Goal: Transaction & Acquisition: Purchase product/service

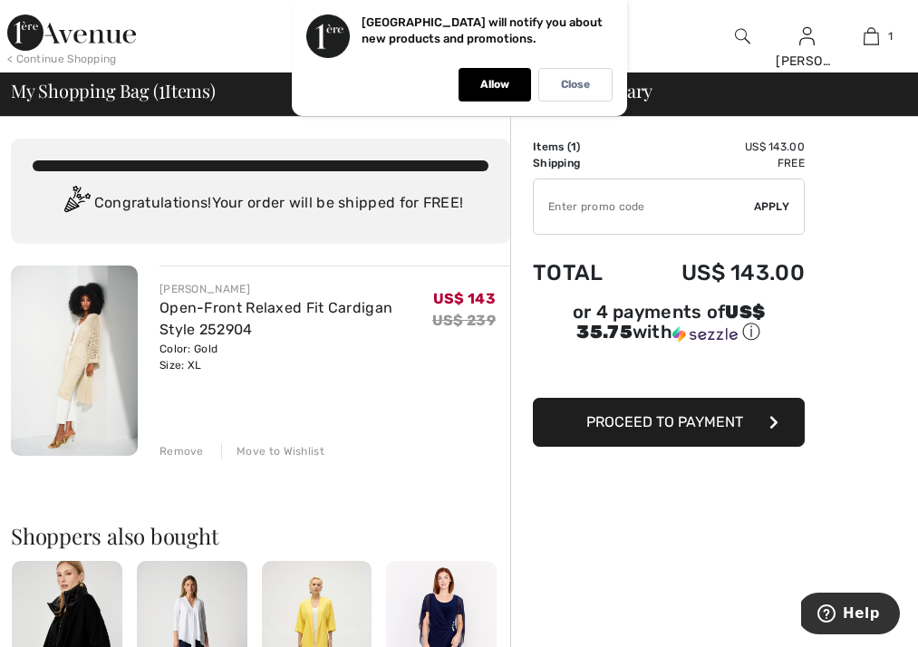
click at [671, 424] on span "Proceed to Payment" at bounding box center [664, 421] width 157 height 17
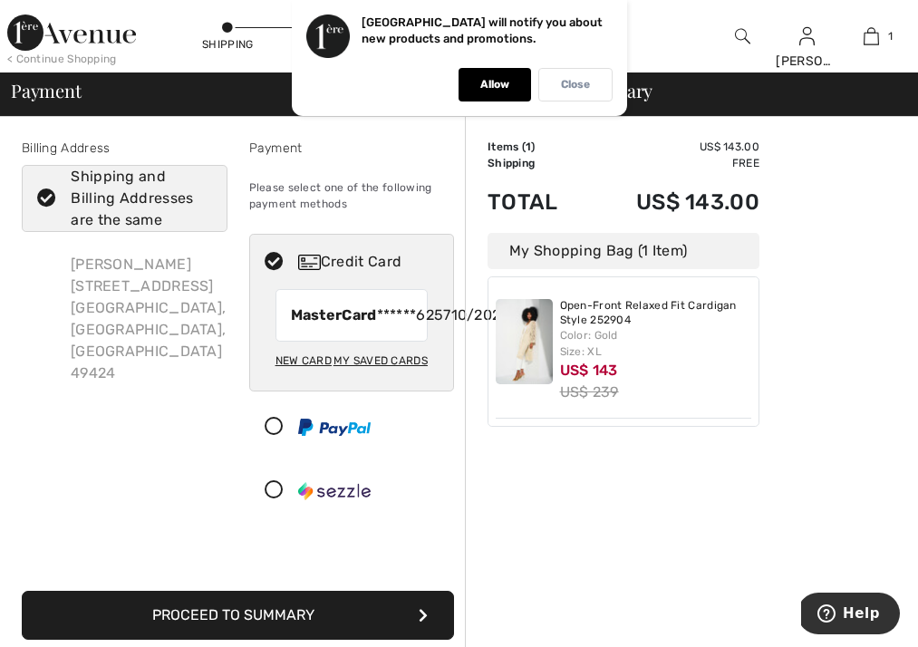
click at [585, 79] on p "Close" at bounding box center [575, 85] width 29 height 14
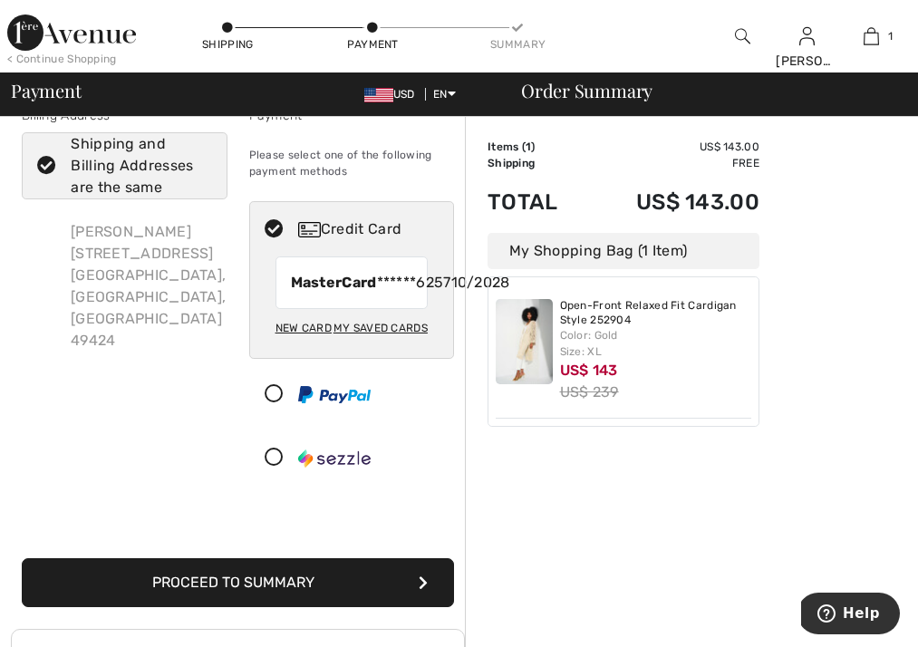
scroll to position [40, 0]
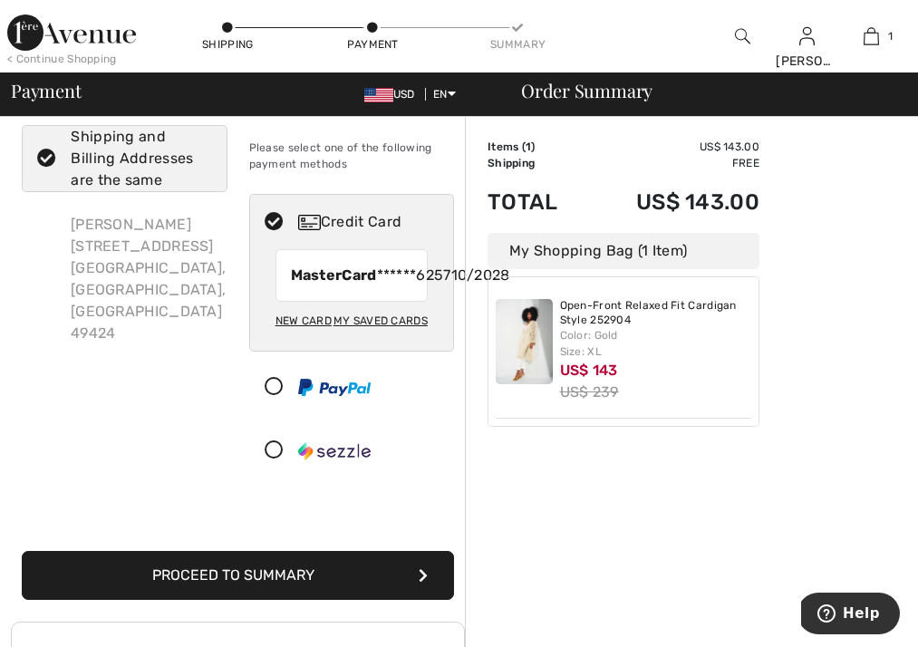
click at [49, 156] on icon at bounding box center [47, 159] width 48 height 19
click at [200, 156] on input "Shipping and Billing Addresses are the same" at bounding box center [206, 158] width 12 height 54
checkbox input "false"
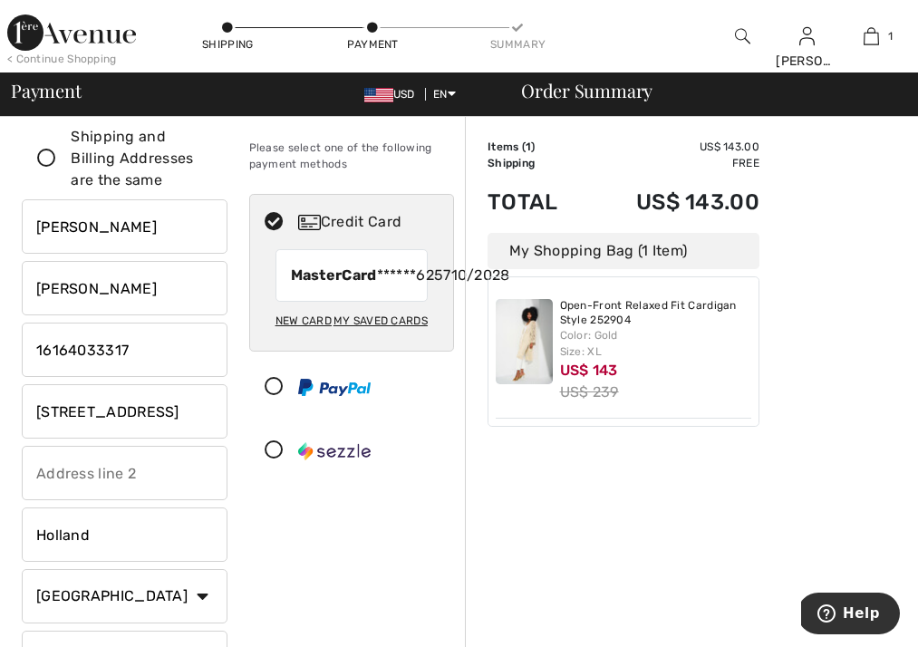
drag, startPoint x: 37, startPoint y: 226, endPoint x: 121, endPoint y: 217, distance: 84.8
drag, startPoint x: 36, startPoint y: 226, endPoint x: 127, endPoint y: 237, distance: 91.3
click at [127, 237] on input "[PERSON_NAME]" at bounding box center [125, 226] width 206 height 54
type input "Molly"
drag, startPoint x: 35, startPoint y: 290, endPoint x: 150, endPoint y: 295, distance: 114.3
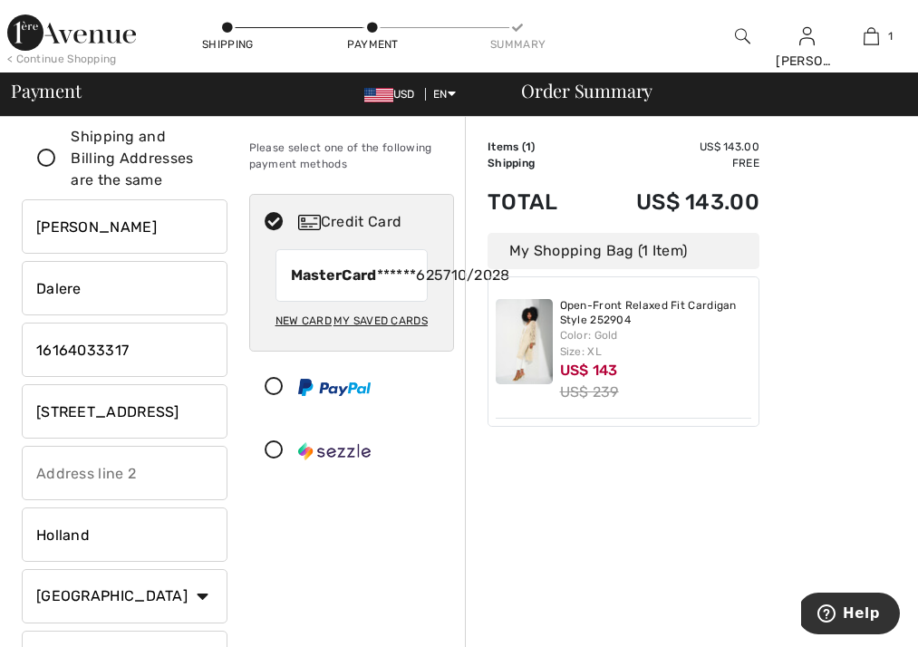
type input "Dalere"
click at [246, 454] on div "Payment Please select one of the following payment methods Credit Card MasterCa…" at bounding box center [351, 426] width 227 height 655
drag, startPoint x: 36, startPoint y: 413, endPoint x: 197, endPoint y: 411, distance: 160.4
type input "7991 Thornapple Club Dr, SE"
drag, startPoint x: 32, startPoint y: 534, endPoint x: 115, endPoint y: 531, distance: 83.4
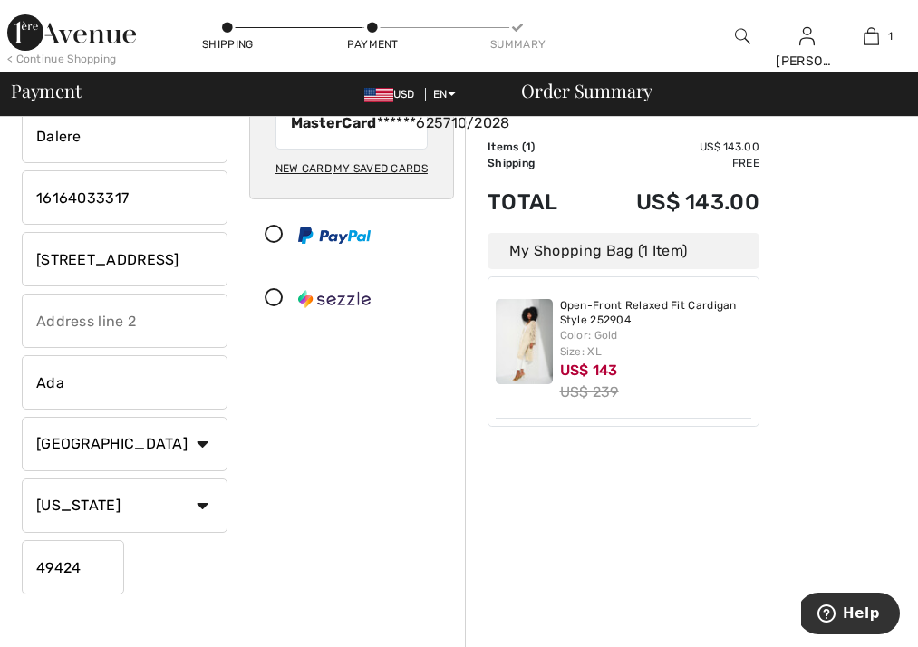
scroll to position [194, 0]
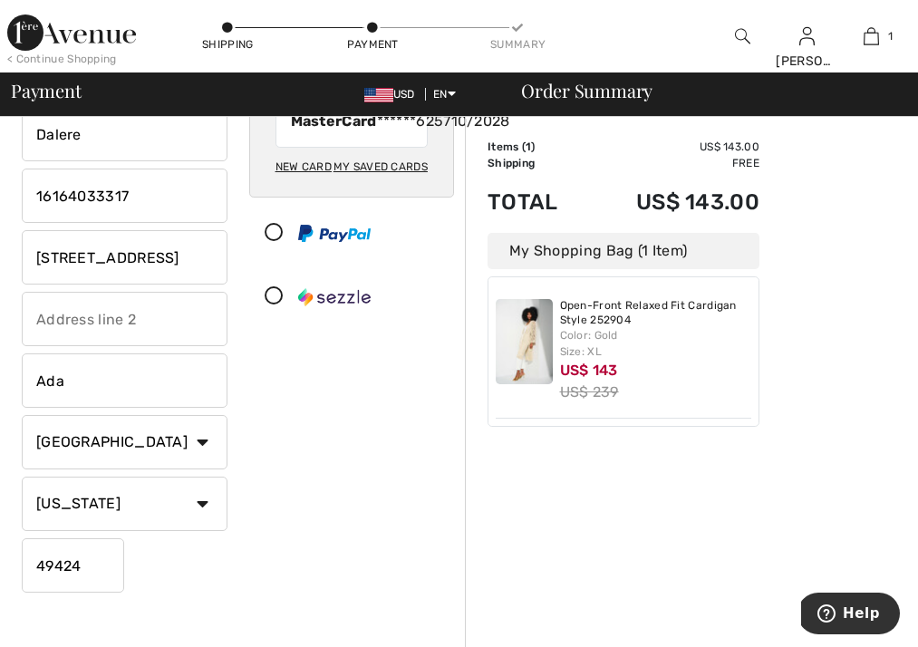
type input "Ada"
drag, startPoint x: 54, startPoint y: 560, endPoint x: 88, endPoint y: 558, distance: 33.6
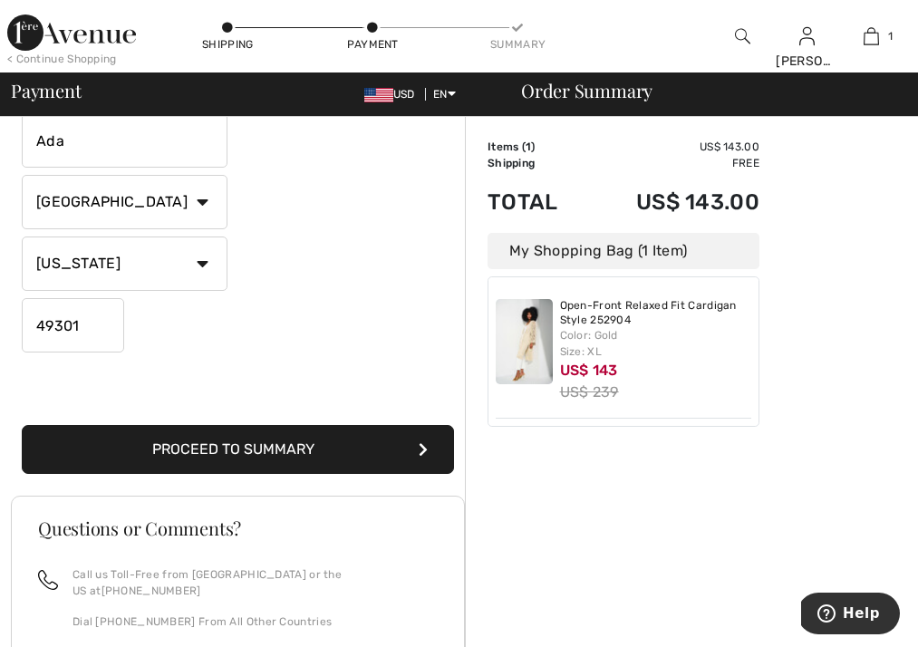
scroll to position [436, 0]
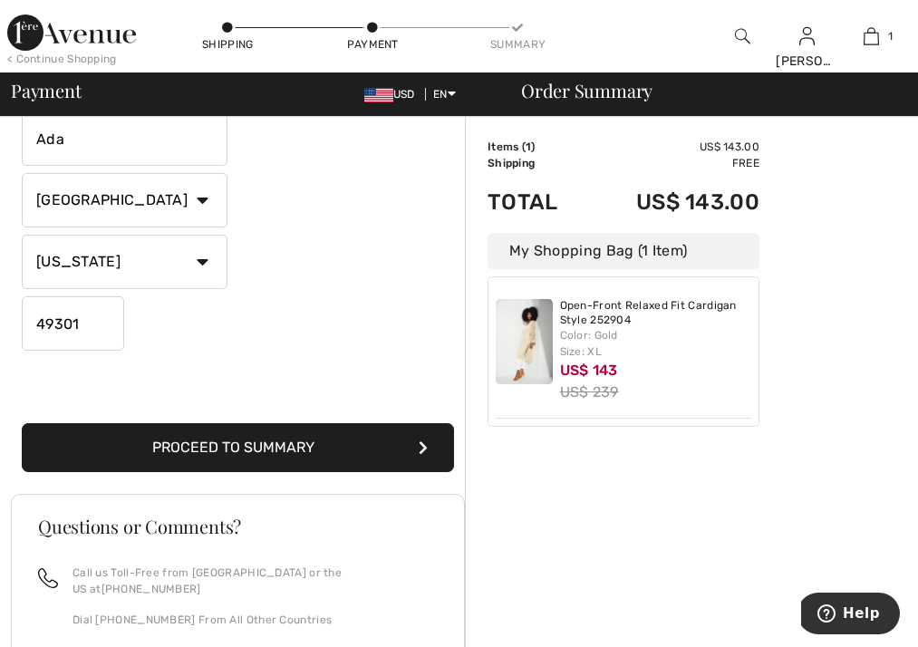
type input "49301"
click at [247, 440] on button "Proceed to Summary" at bounding box center [238, 447] width 432 height 49
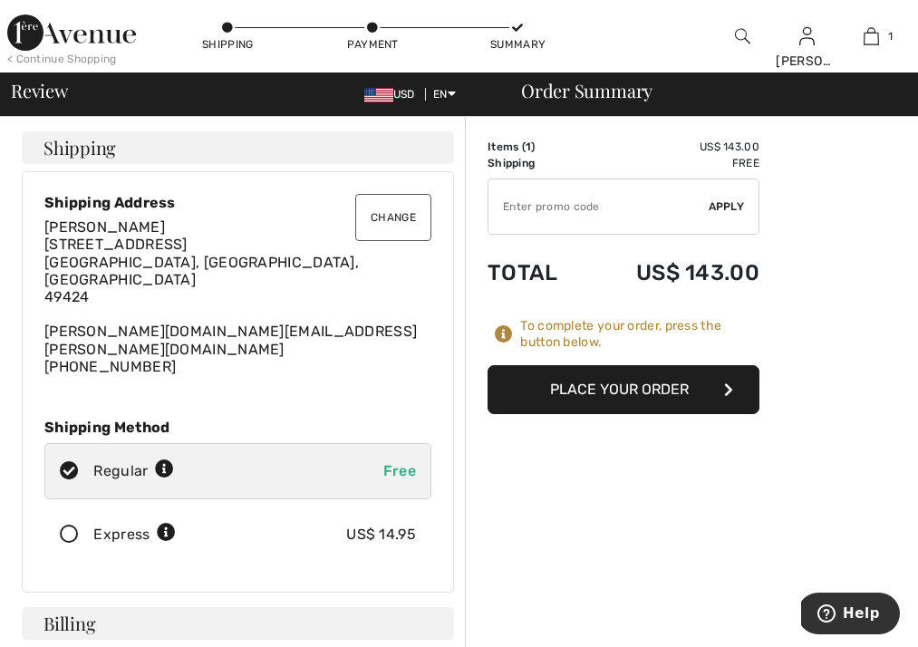
click at [383, 218] on button "Change" at bounding box center [393, 217] width 76 height 47
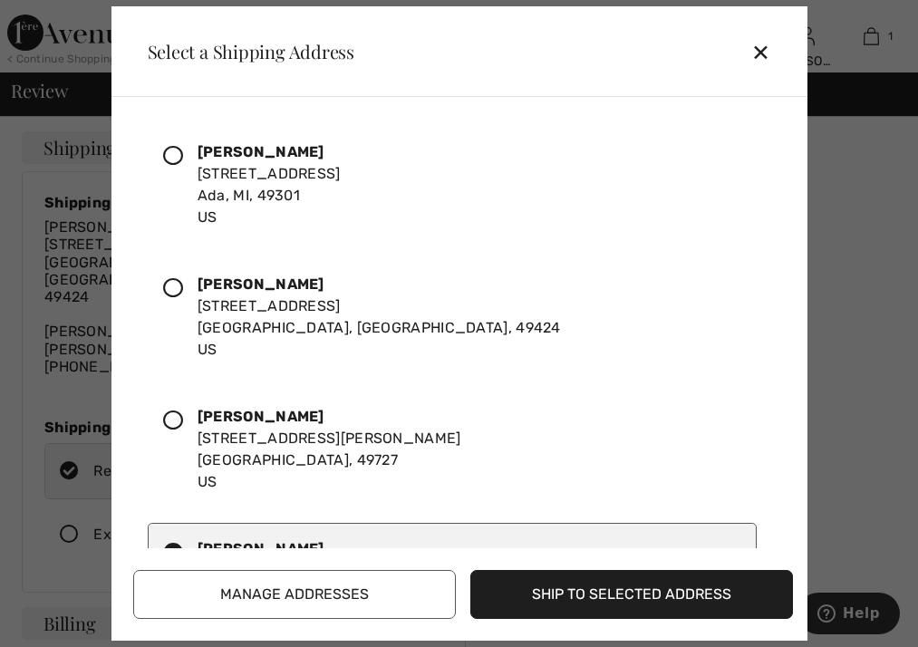
click at [179, 155] on icon at bounding box center [173, 156] width 20 height 20
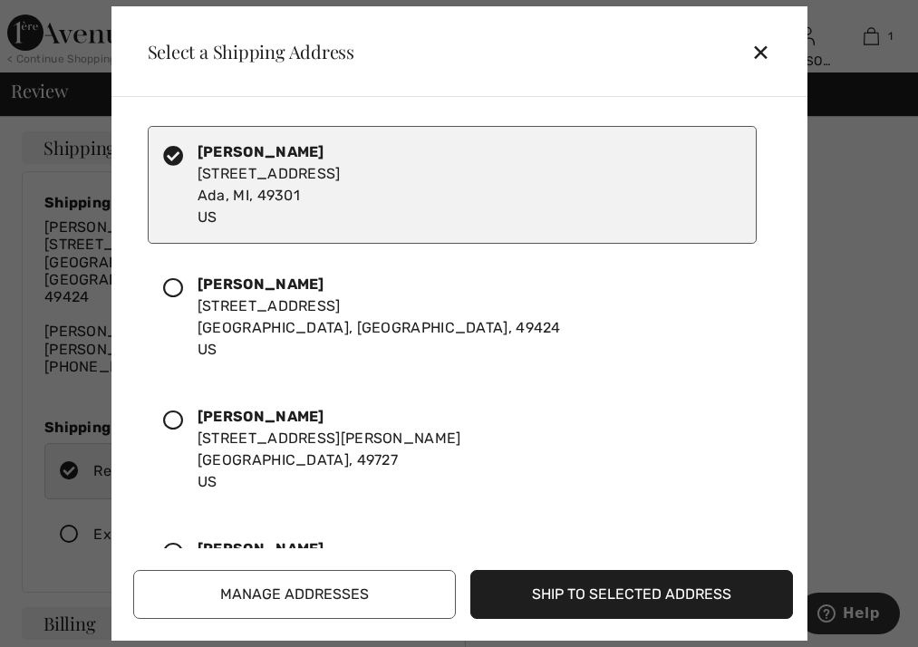
click at [623, 591] on button "Ship to Selected Address" at bounding box center [631, 594] width 323 height 49
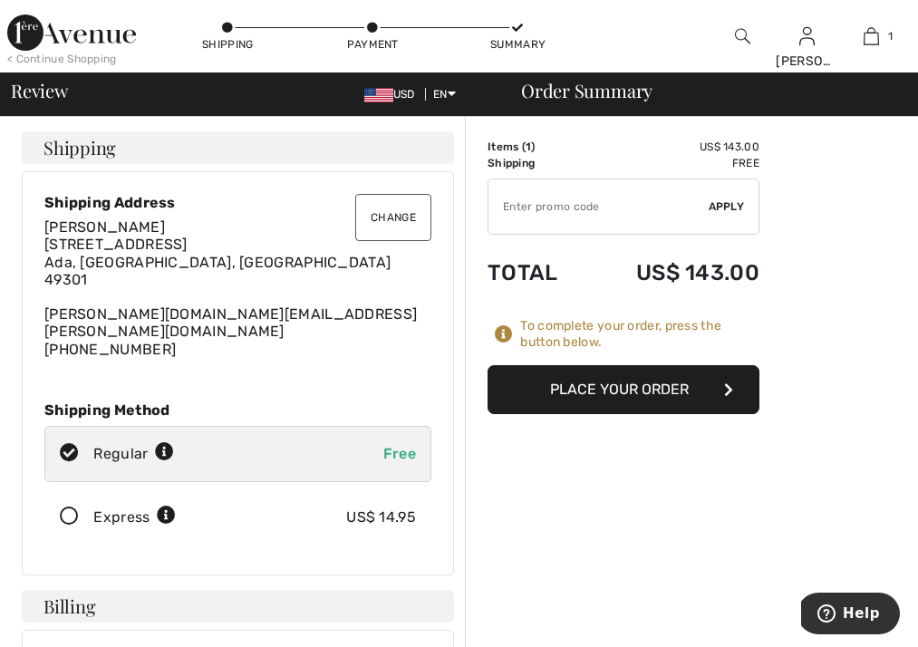
click at [385, 217] on button "Change" at bounding box center [393, 217] width 76 height 47
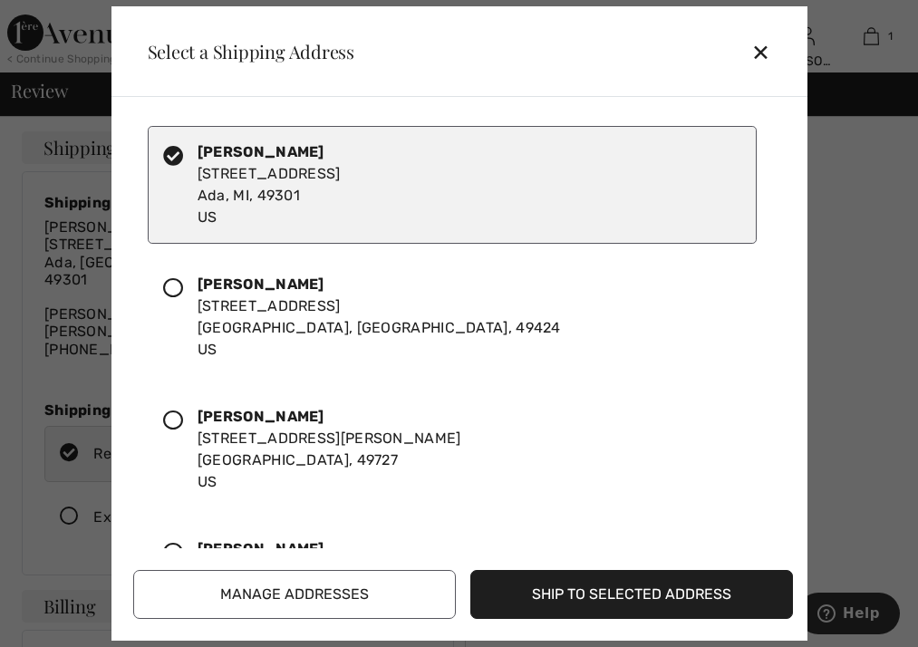
click at [337, 204] on div "[PERSON_NAME] [STREET_ADDRESS]" at bounding box center [269, 184] width 143 height 87
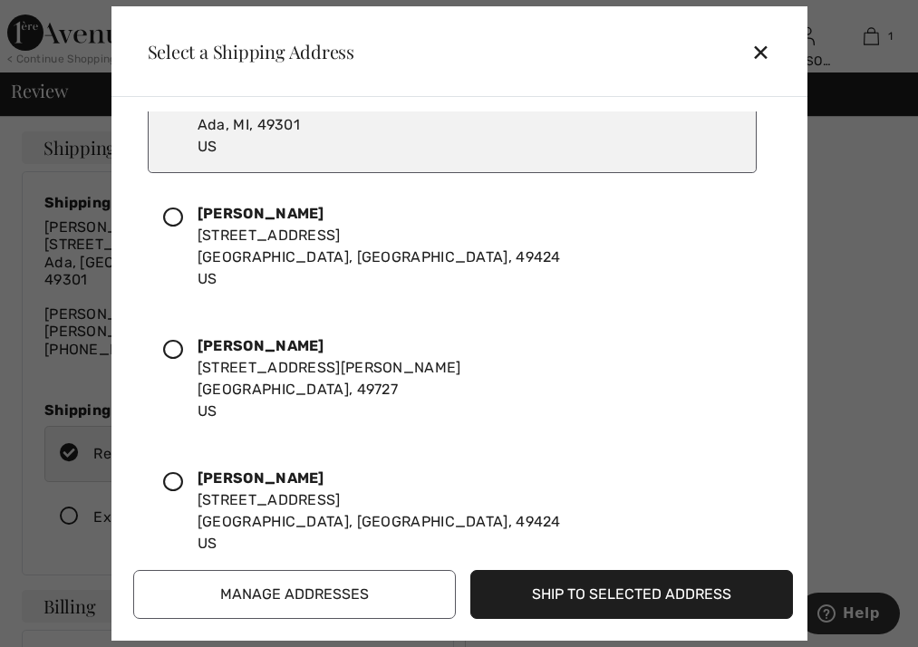
scroll to position [107, 0]
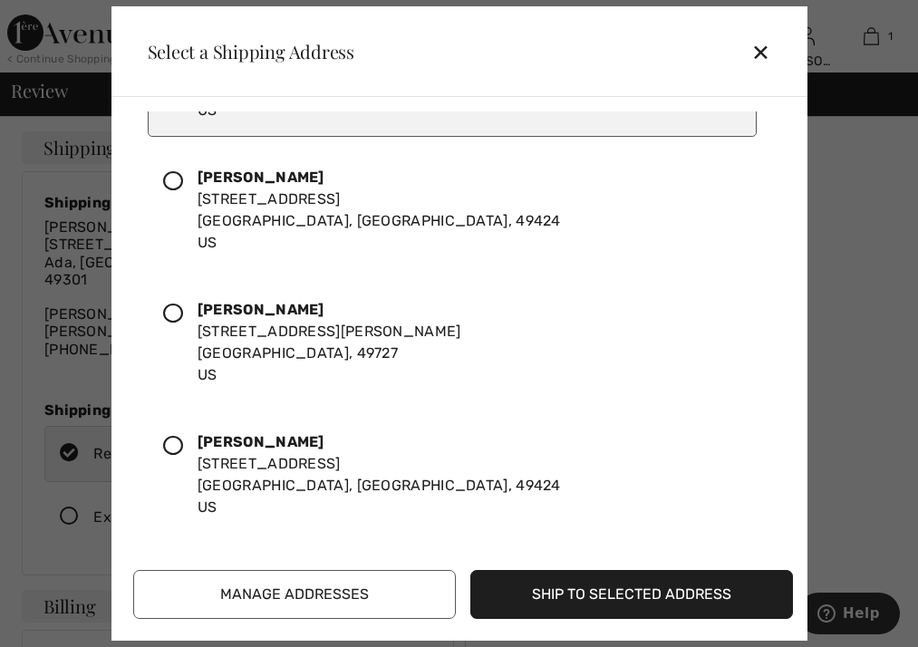
click at [667, 594] on button "Ship to Selected Address" at bounding box center [631, 594] width 323 height 49
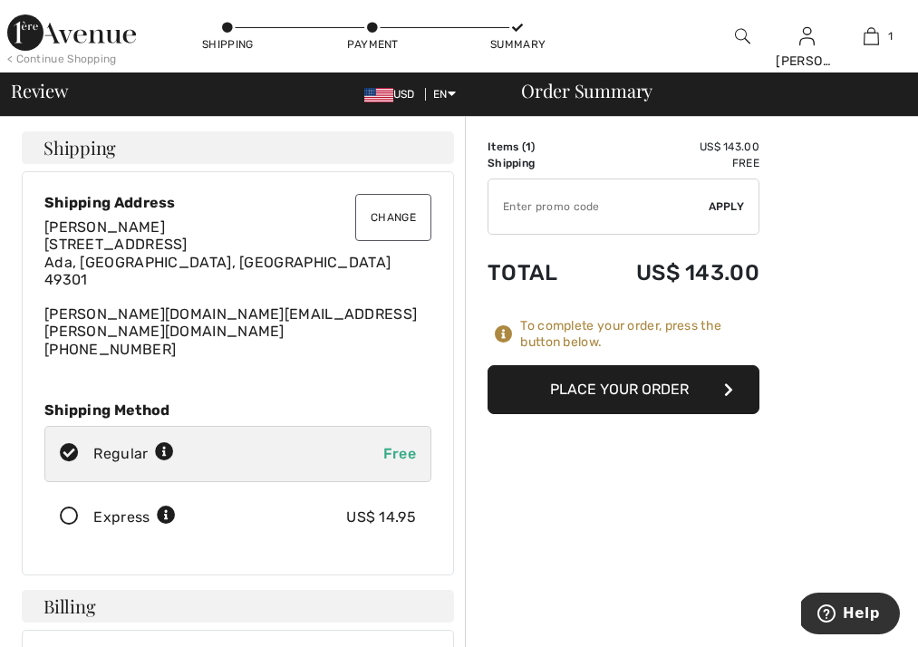
click at [383, 221] on button "Change" at bounding box center [393, 217] width 76 height 47
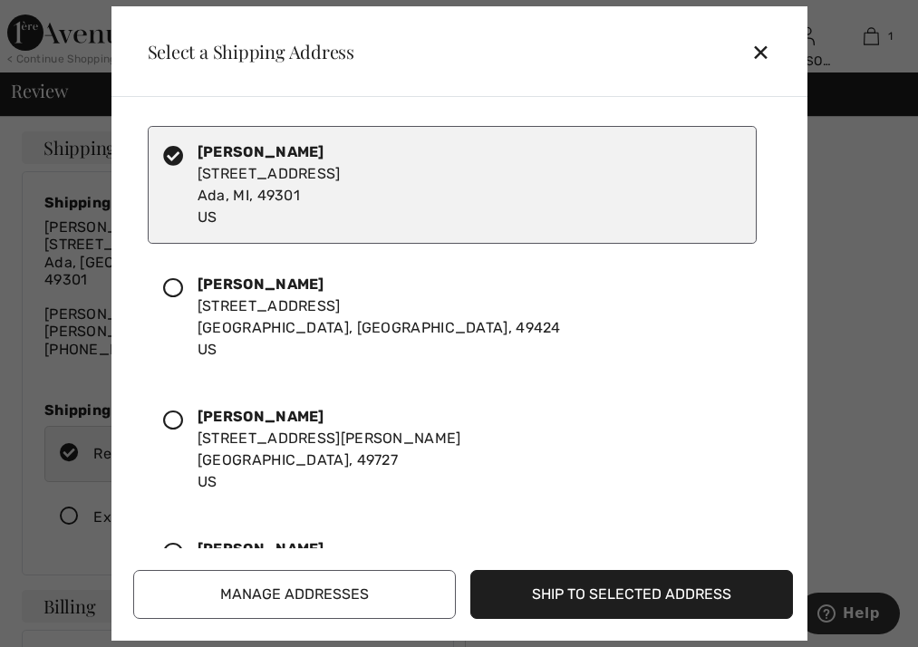
click at [296, 595] on button "Manage Addresses" at bounding box center [294, 594] width 323 height 49
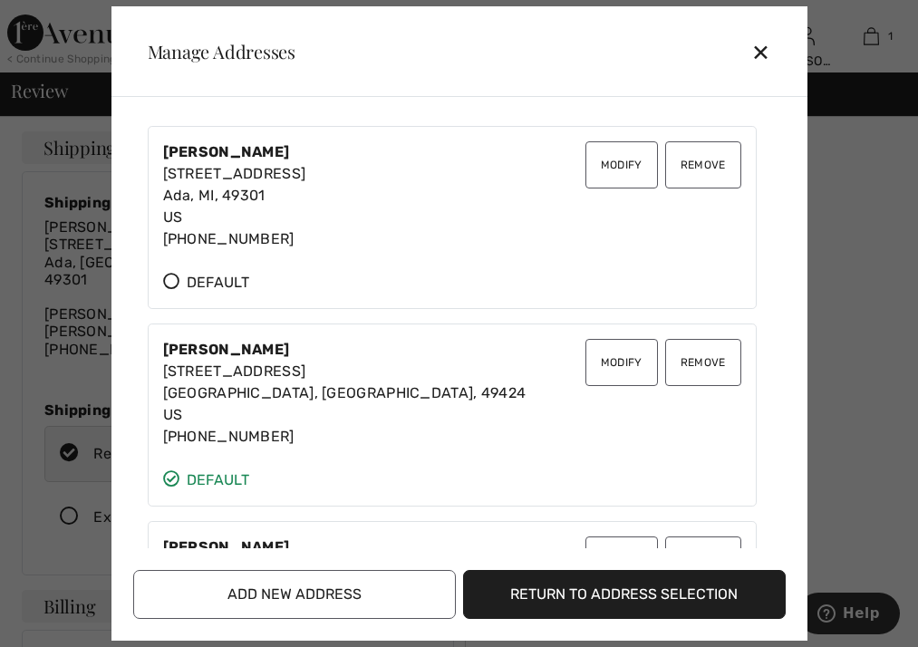
scroll to position [0, 0]
click at [766, 53] on div "✕" at bounding box center [768, 52] width 34 height 38
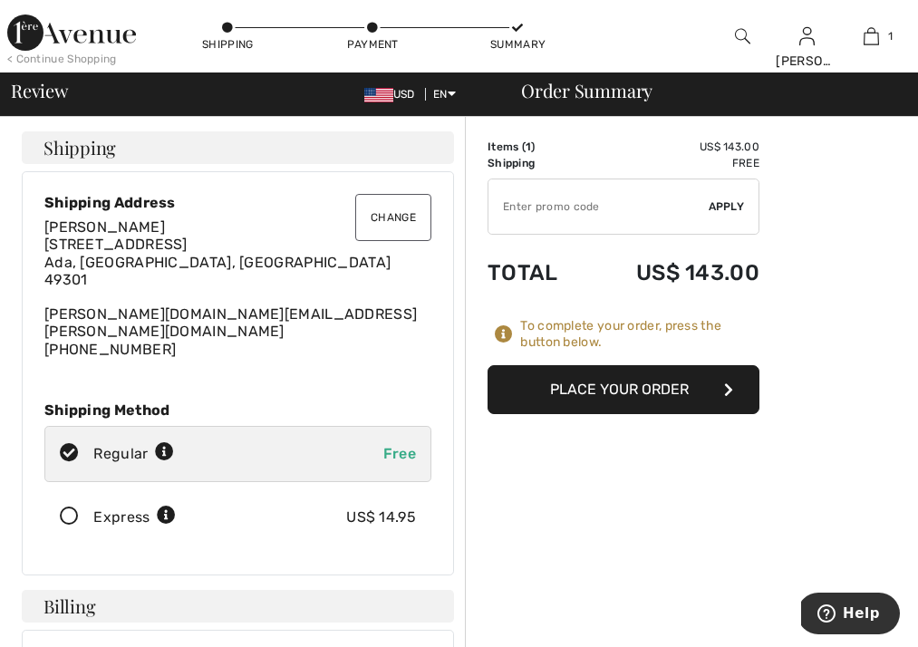
click at [392, 210] on button "Change" at bounding box center [393, 217] width 76 height 47
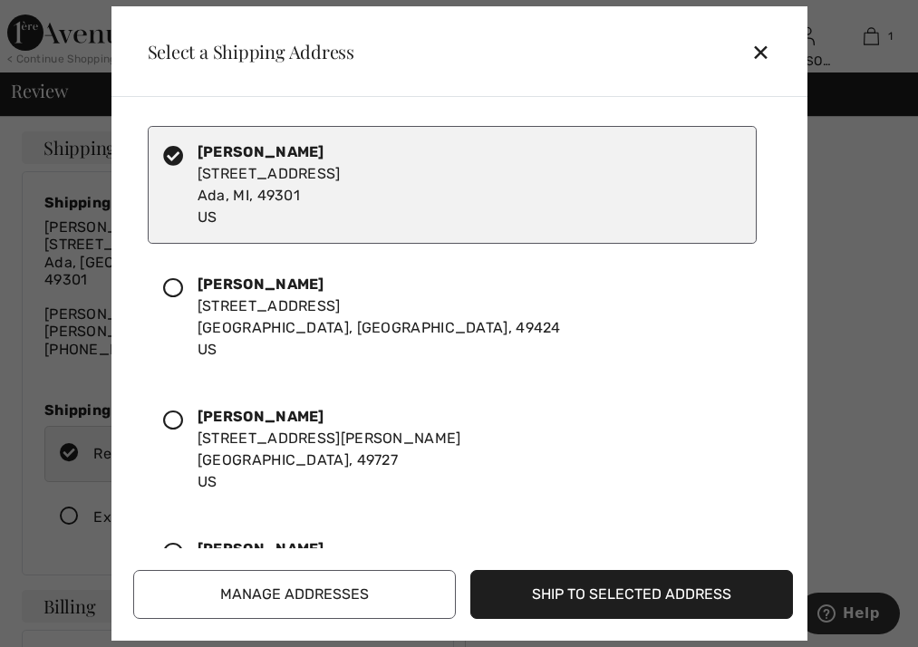
click at [468, 208] on div "[PERSON_NAME] [STREET_ADDRESS]" at bounding box center [452, 185] width 609 height 118
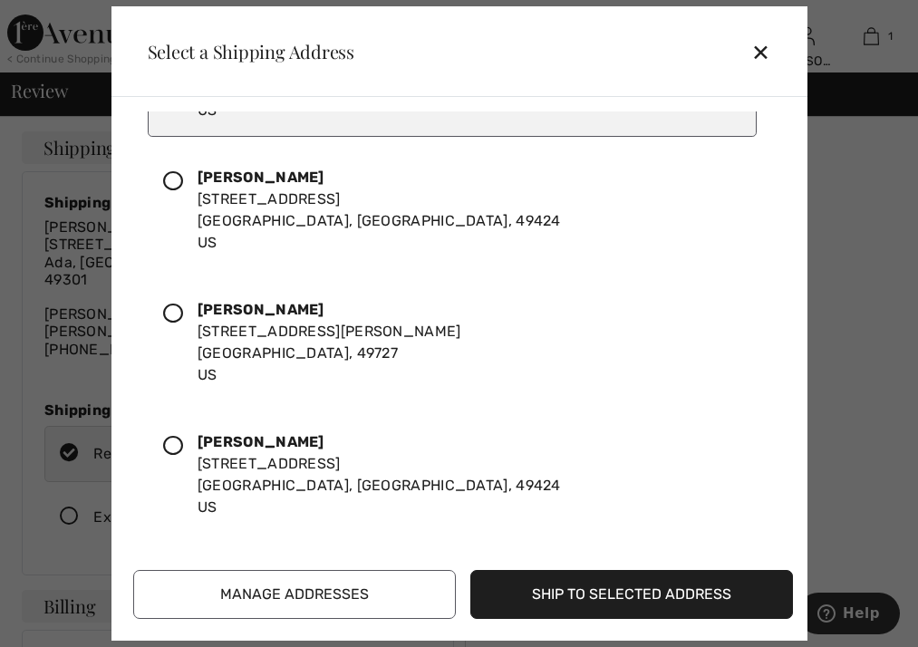
scroll to position [107, 0]
click at [550, 584] on button "Ship to Selected Address" at bounding box center [631, 594] width 323 height 49
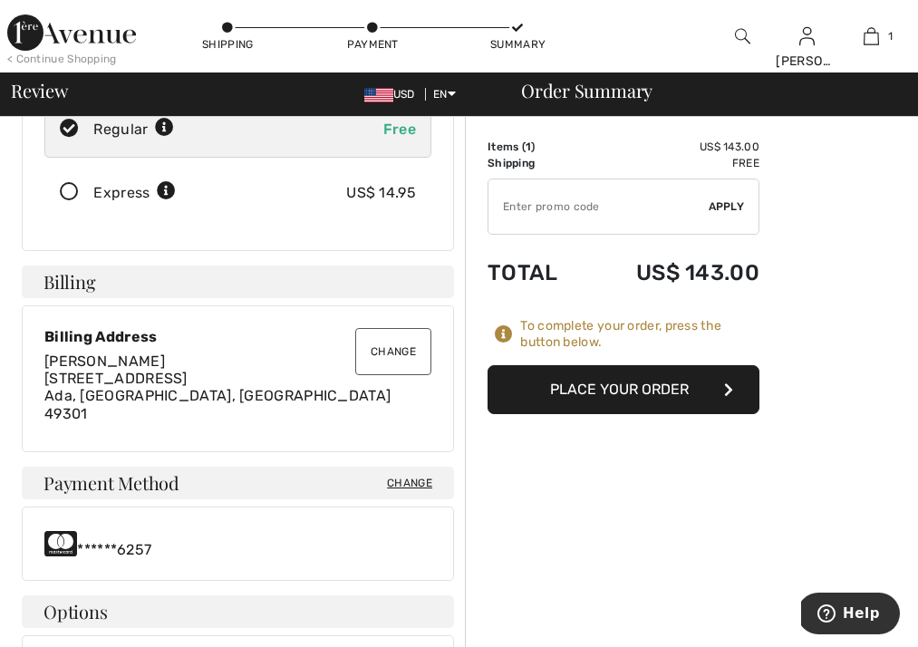
scroll to position [318, 0]
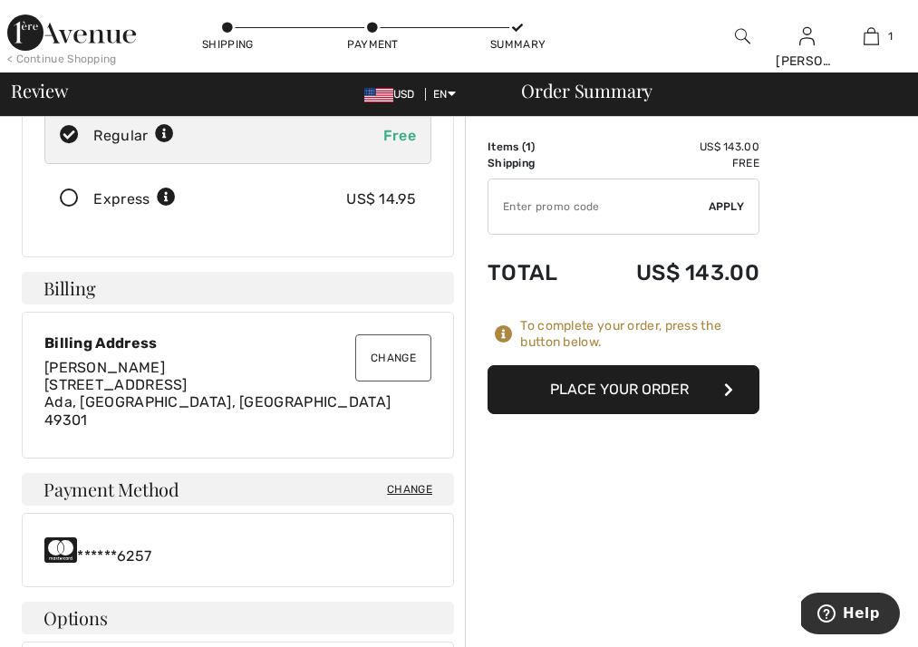
click at [392, 338] on button "Change" at bounding box center [393, 357] width 76 height 47
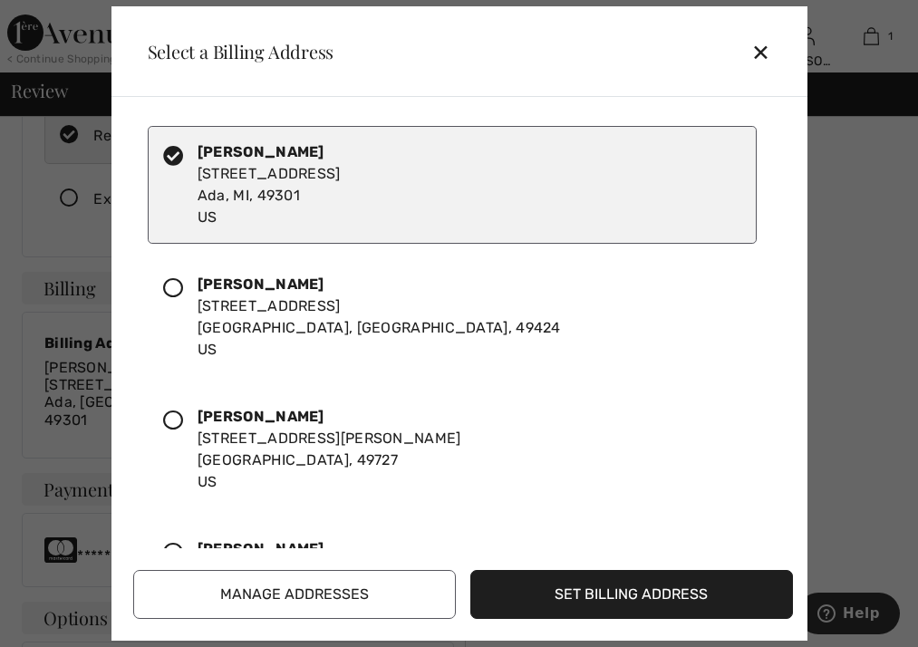
click at [170, 285] on icon at bounding box center [173, 288] width 20 height 20
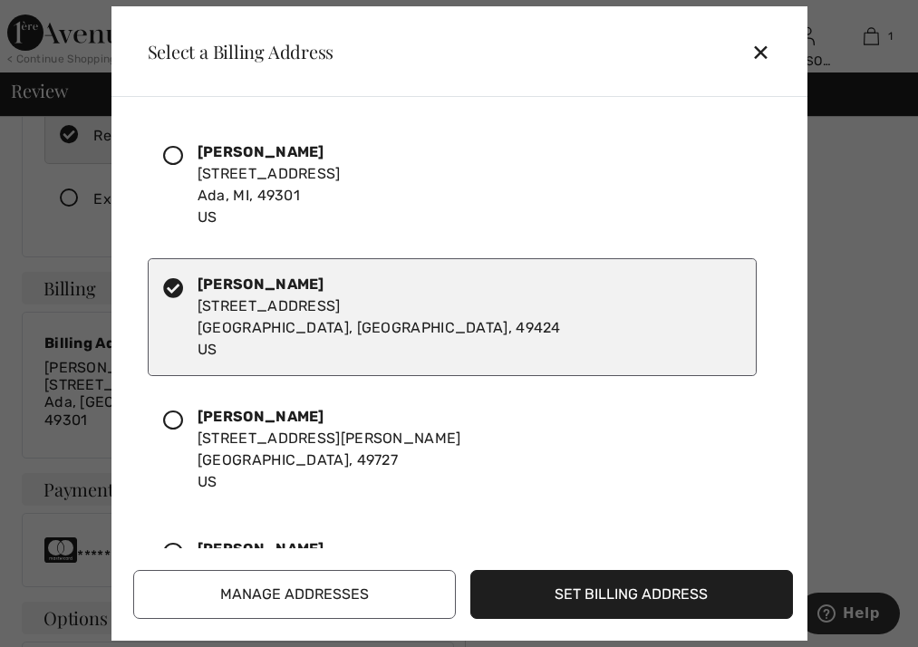
click at [603, 594] on button "Set Billing Address" at bounding box center [631, 594] width 323 height 49
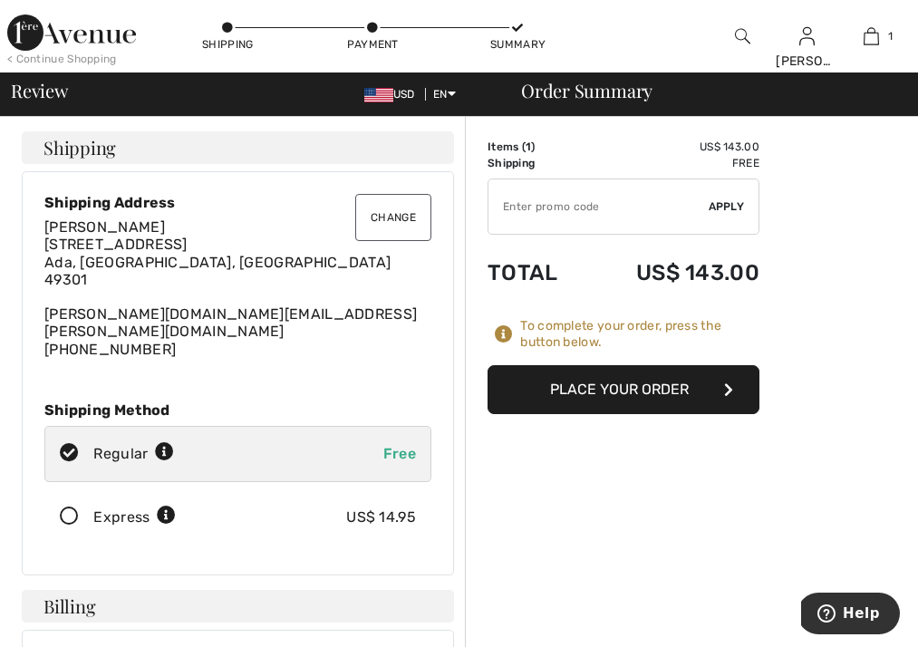
scroll to position [0, 0]
click at [398, 225] on button "Change" at bounding box center [393, 217] width 76 height 47
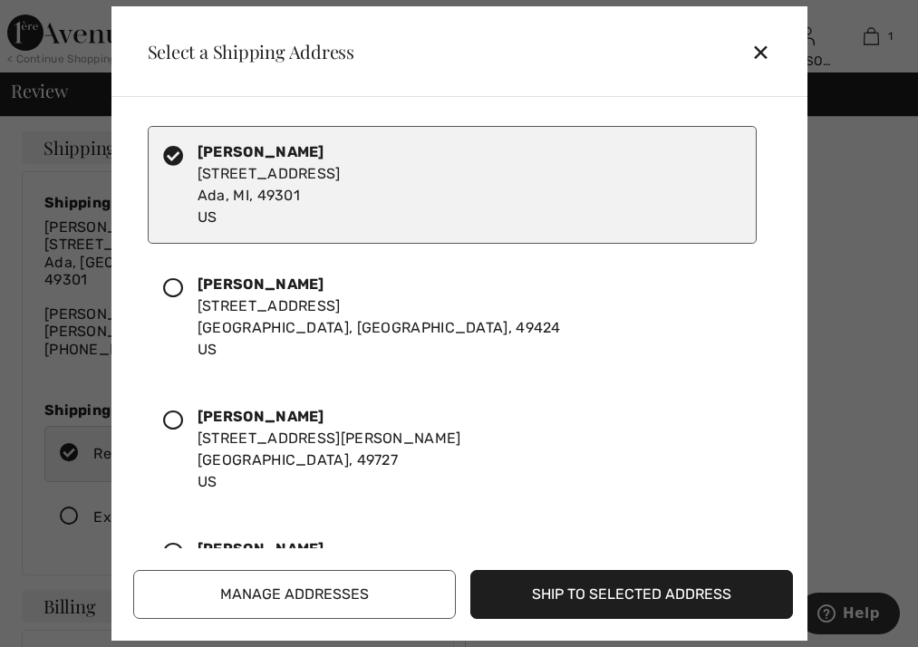
click at [341, 156] on div "[PERSON_NAME] [STREET_ADDRESS]" at bounding box center [269, 184] width 143 height 87
click at [179, 158] on icon at bounding box center [173, 156] width 20 height 20
click at [636, 594] on button "Ship to Selected Address" at bounding box center [631, 594] width 323 height 49
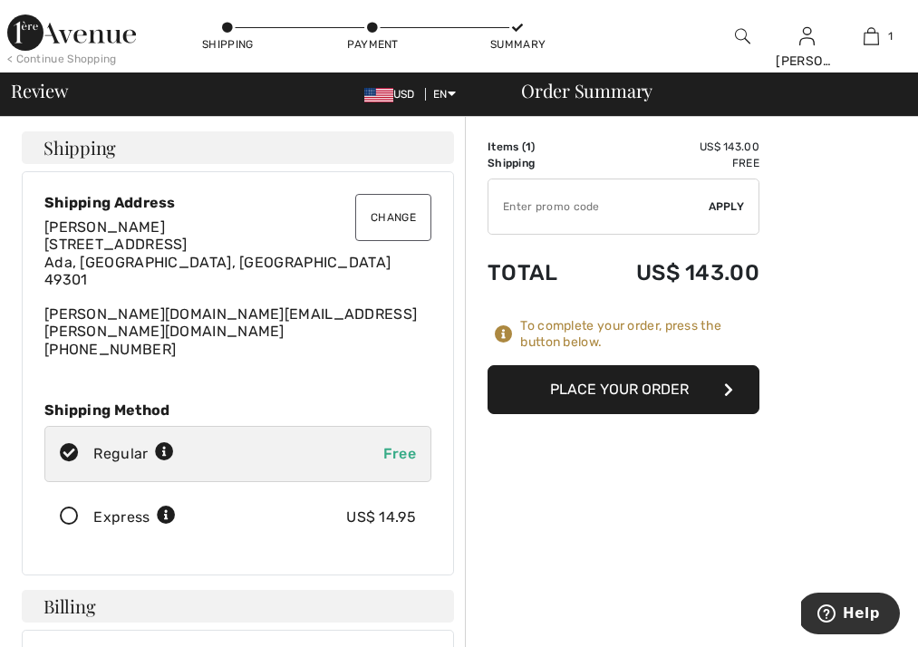
click at [395, 211] on button "Change" at bounding box center [393, 217] width 76 height 47
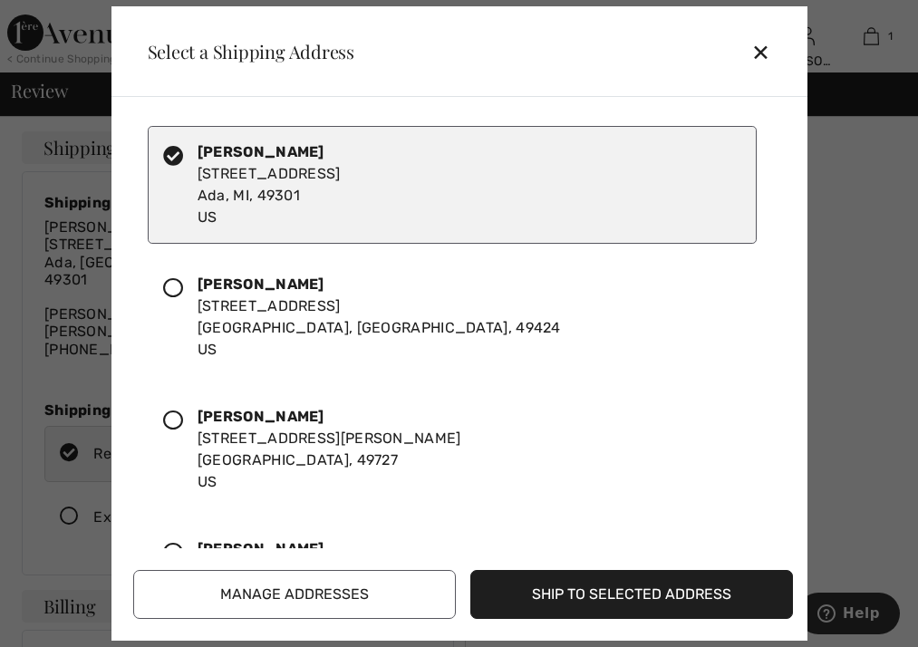
click at [176, 151] on icon at bounding box center [173, 156] width 20 height 20
click at [174, 290] on icon at bounding box center [173, 288] width 20 height 20
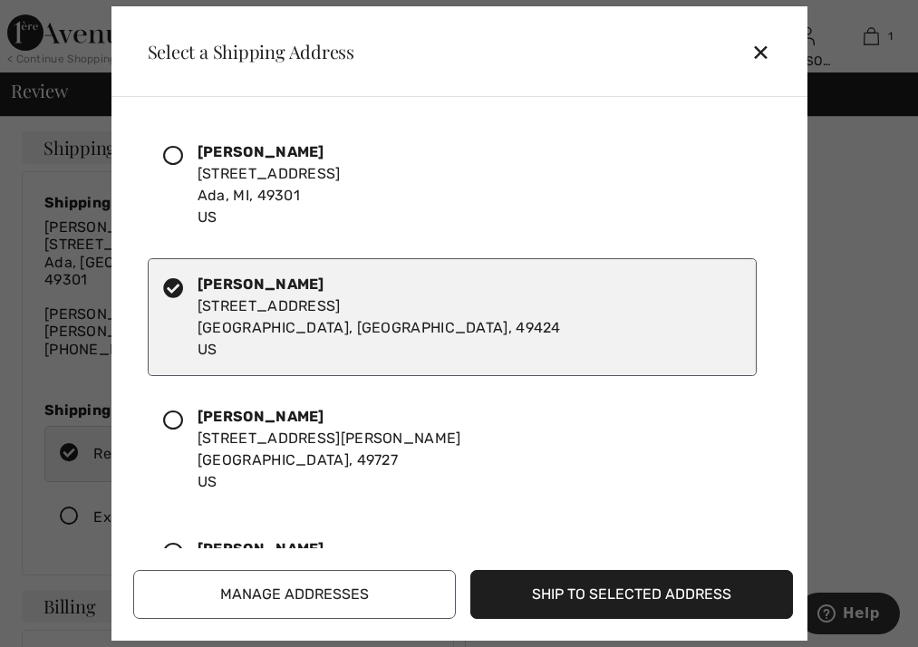
click at [177, 151] on icon at bounding box center [173, 156] width 20 height 20
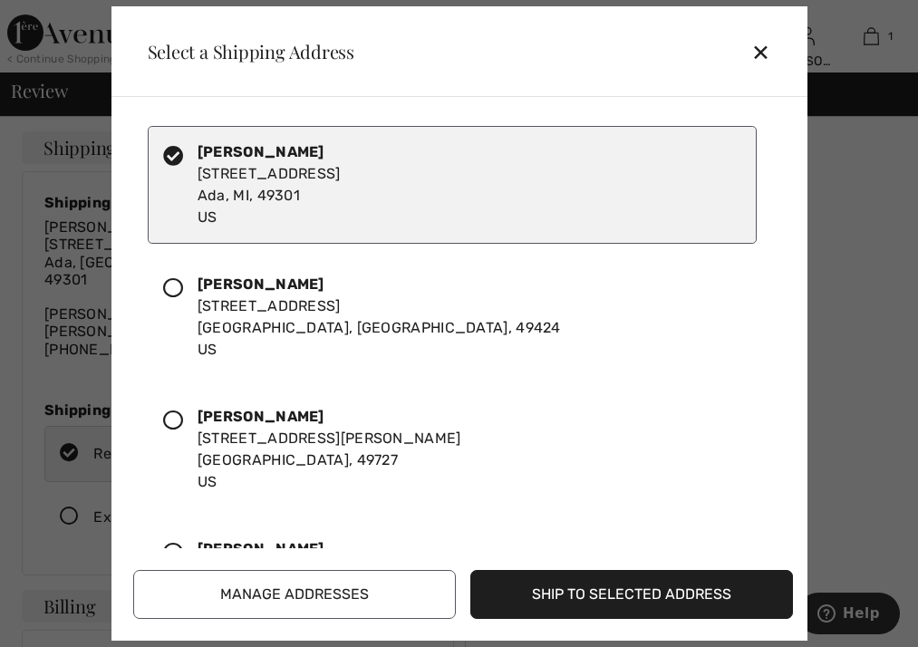
click at [601, 589] on button "Ship to Selected Address" at bounding box center [631, 594] width 323 height 49
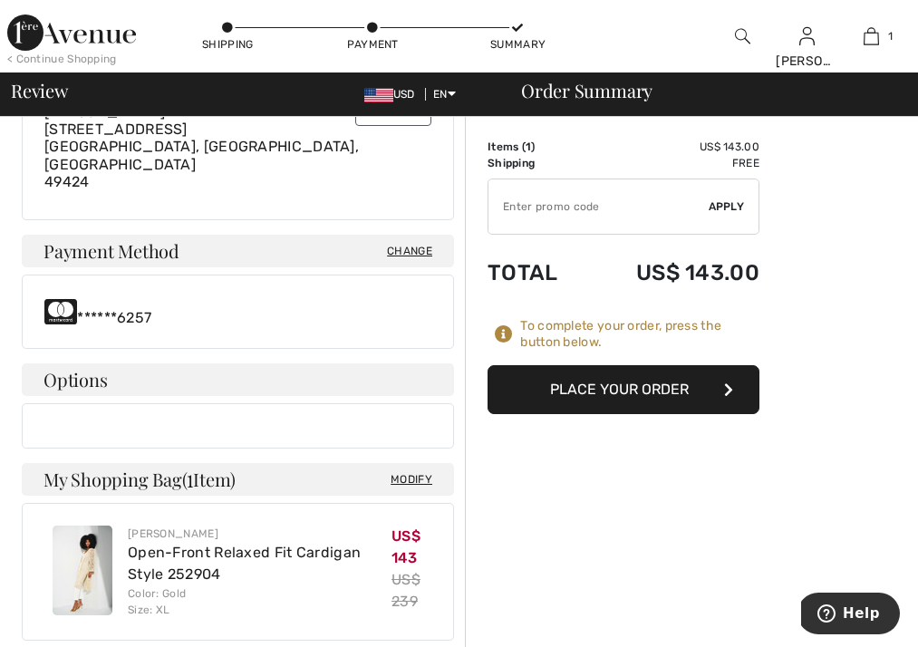
scroll to position [589, 0]
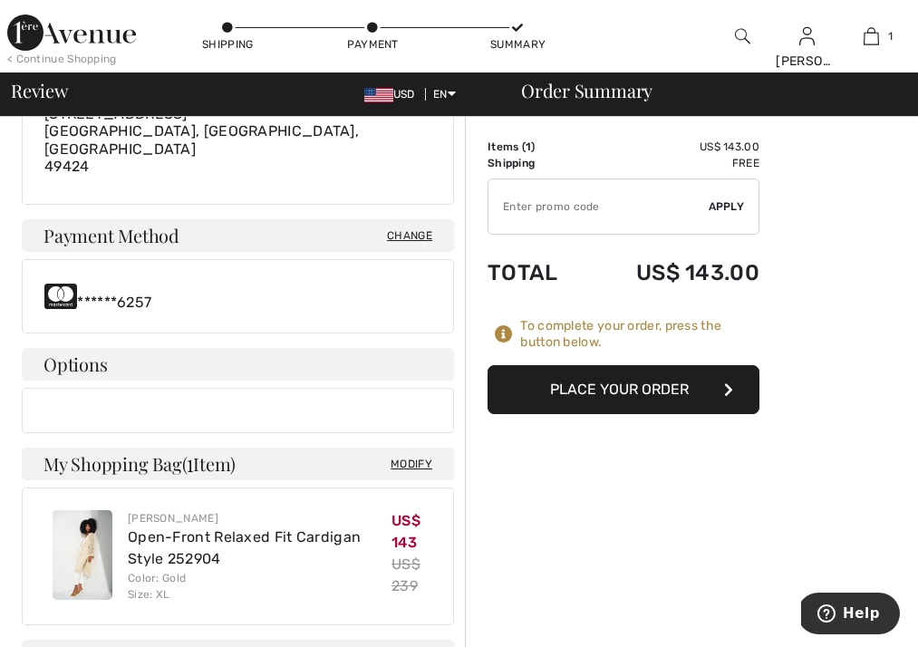
click at [630, 388] on button "Place Your Order" at bounding box center [624, 389] width 272 height 49
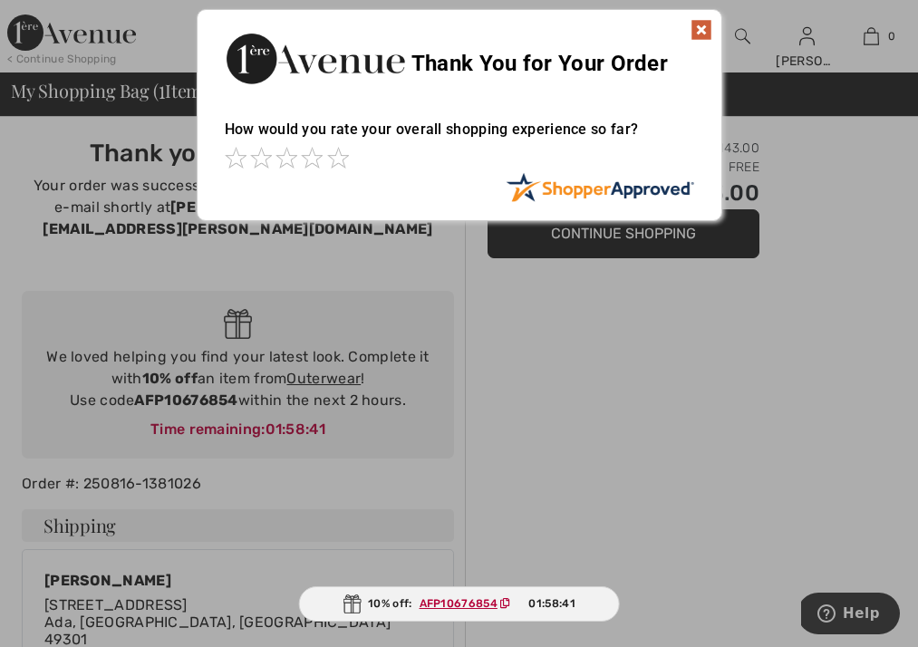
click at [704, 24] on img at bounding box center [702, 30] width 22 height 22
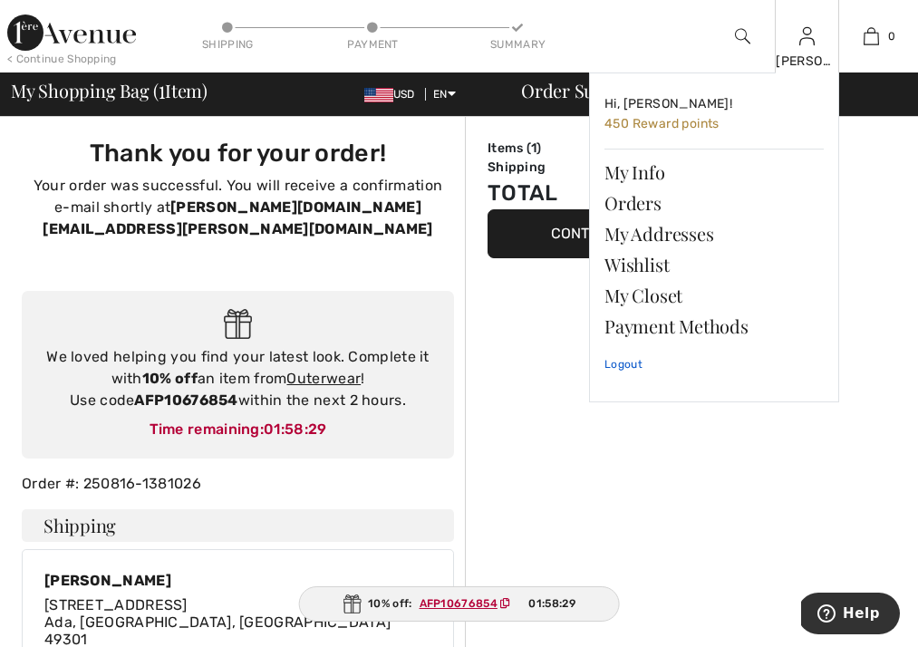
click at [633, 364] on link "Logout" at bounding box center [713, 364] width 219 height 45
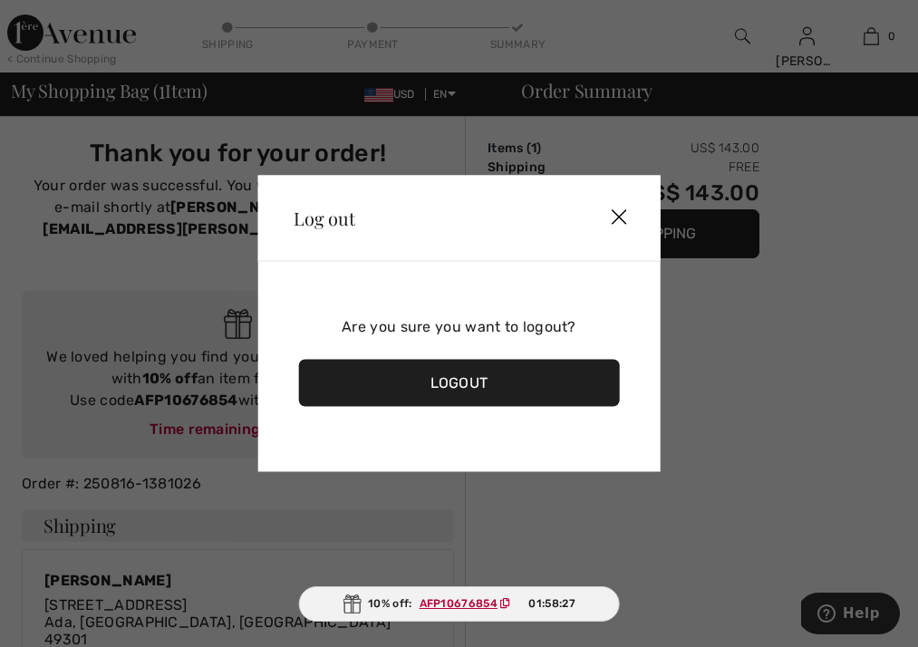
click at [468, 377] on div "Logout" at bounding box center [459, 383] width 322 height 47
